Goal: Download file/media

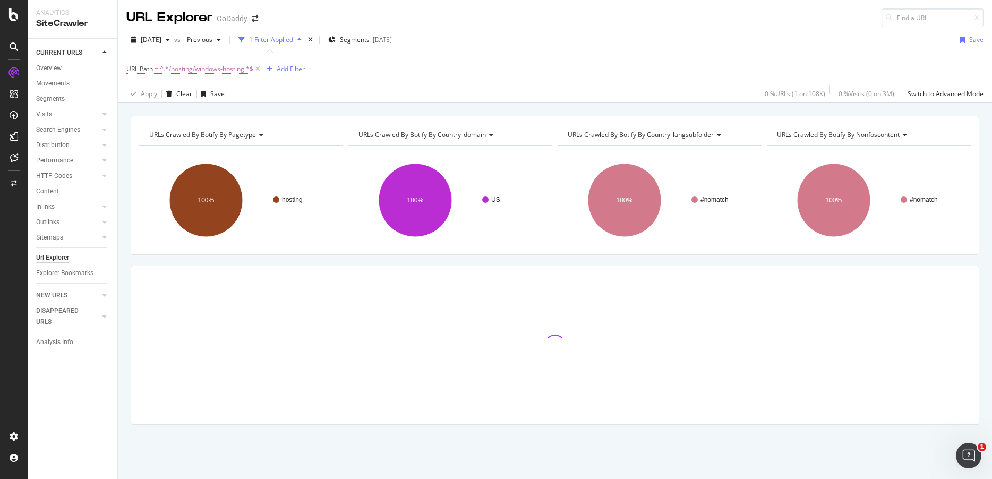
click at [240, 68] on span "^.*/hosting/windows-hosting.*$" at bounding box center [206, 69] width 93 height 15
click at [188, 114] on input "/hosting/windows-hosting" at bounding box center [186, 113] width 100 height 17
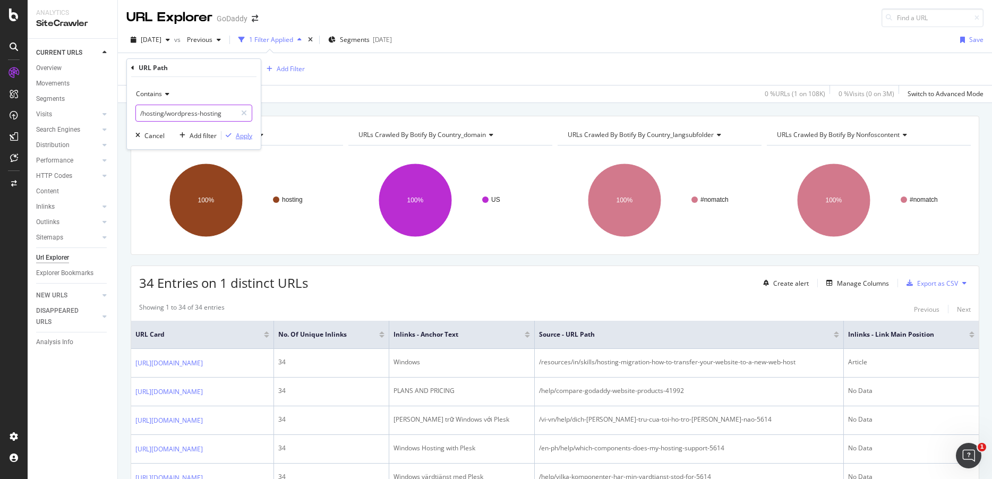
type input "/hosting/wordpress-hosting"
click at [246, 132] on div "Apply" at bounding box center [244, 135] width 16 height 9
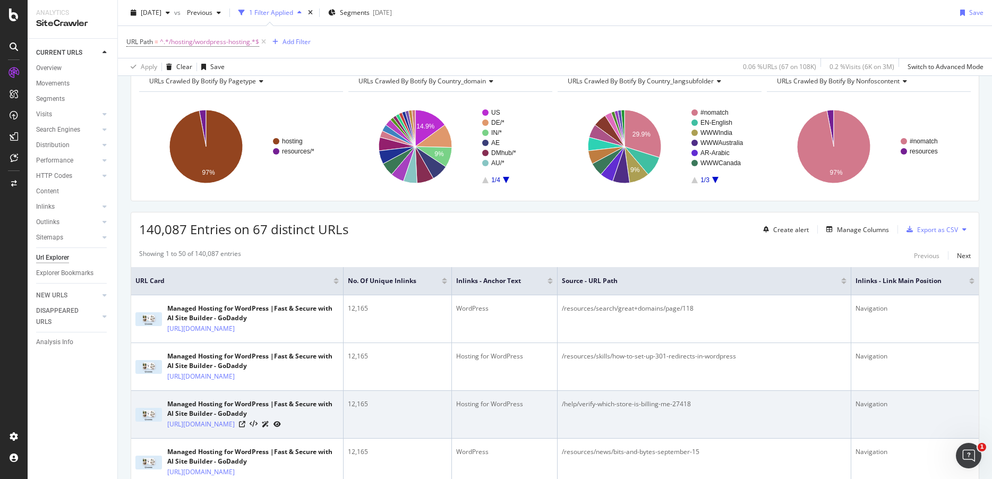
scroll to position [57, 0]
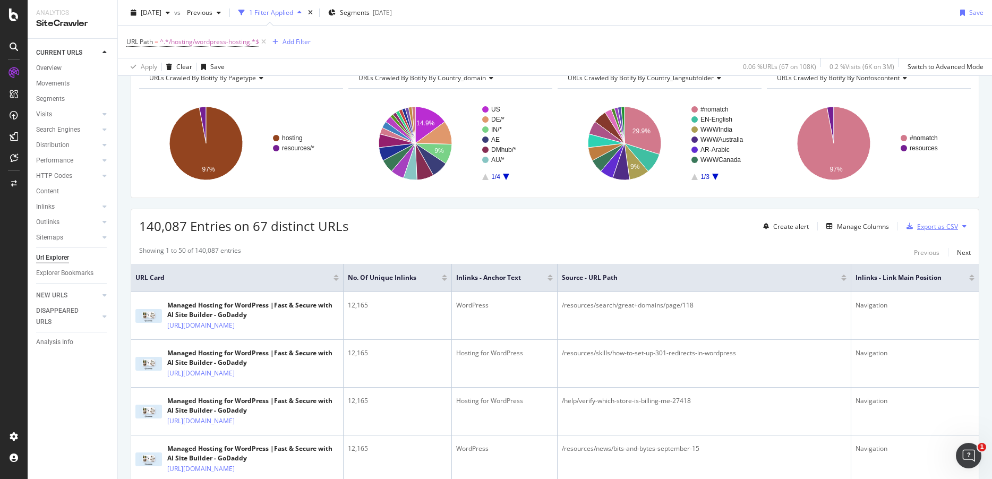
click at [929, 224] on div "Export as CSV" at bounding box center [937, 226] width 41 height 9
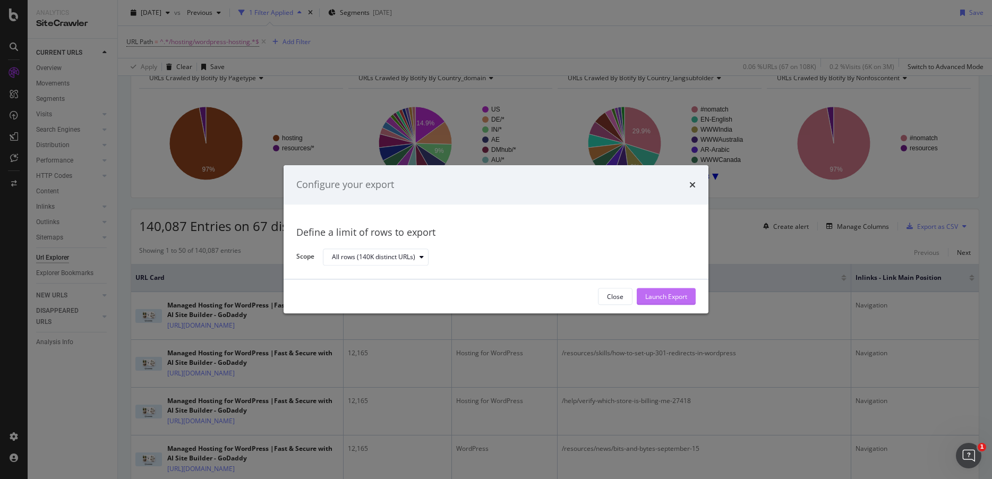
click at [667, 298] on div "Launch Export" at bounding box center [666, 296] width 42 height 9
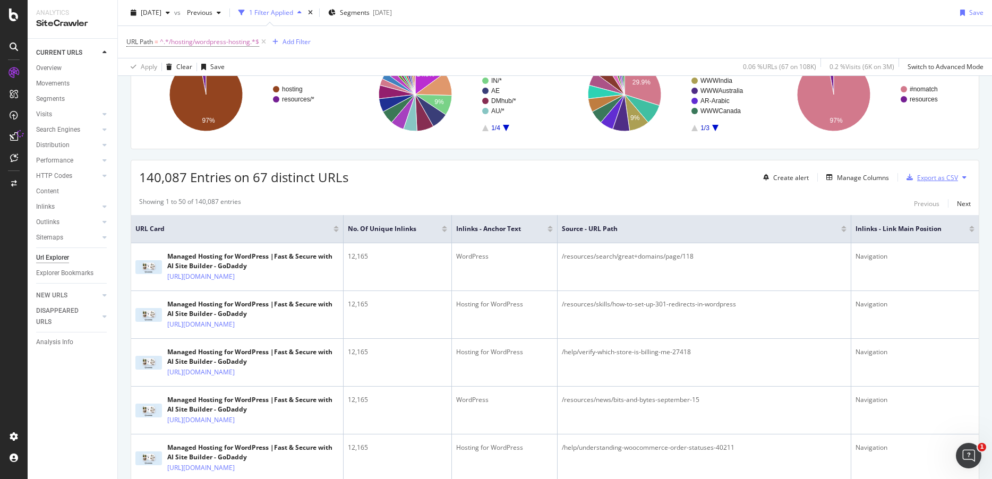
scroll to position [113, 0]
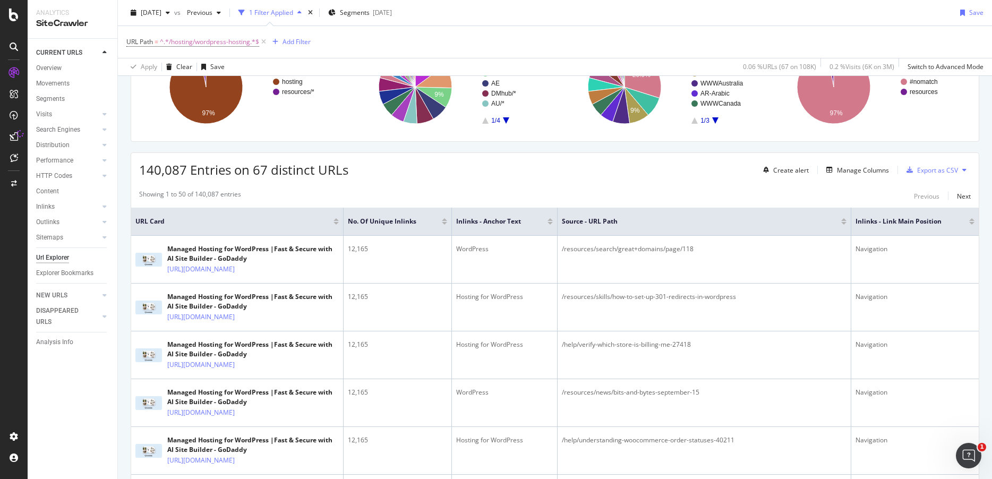
click at [968, 168] on button at bounding box center [964, 169] width 13 height 17
click at [54, 185] on div "DataExports" at bounding box center [59, 183] width 41 height 11
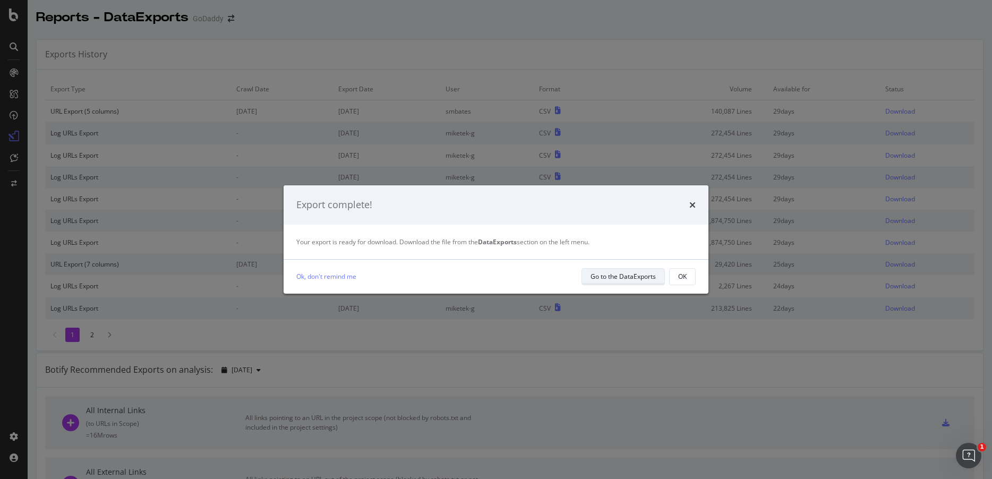
click at [627, 270] on div "Go to the DataExports" at bounding box center [622, 276] width 65 height 15
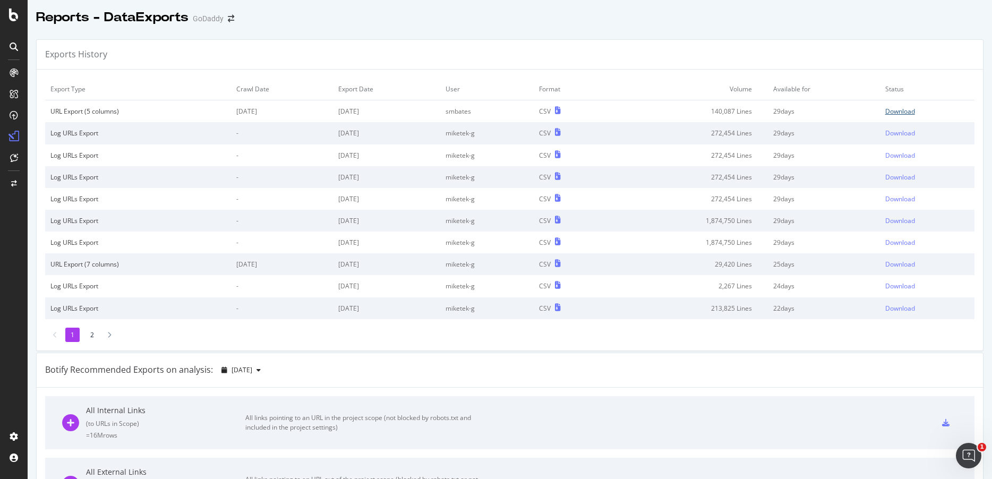
click at [896, 108] on div "Download" at bounding box center [900, 111] width 30 height 9
